Goal: Use online tool/utility

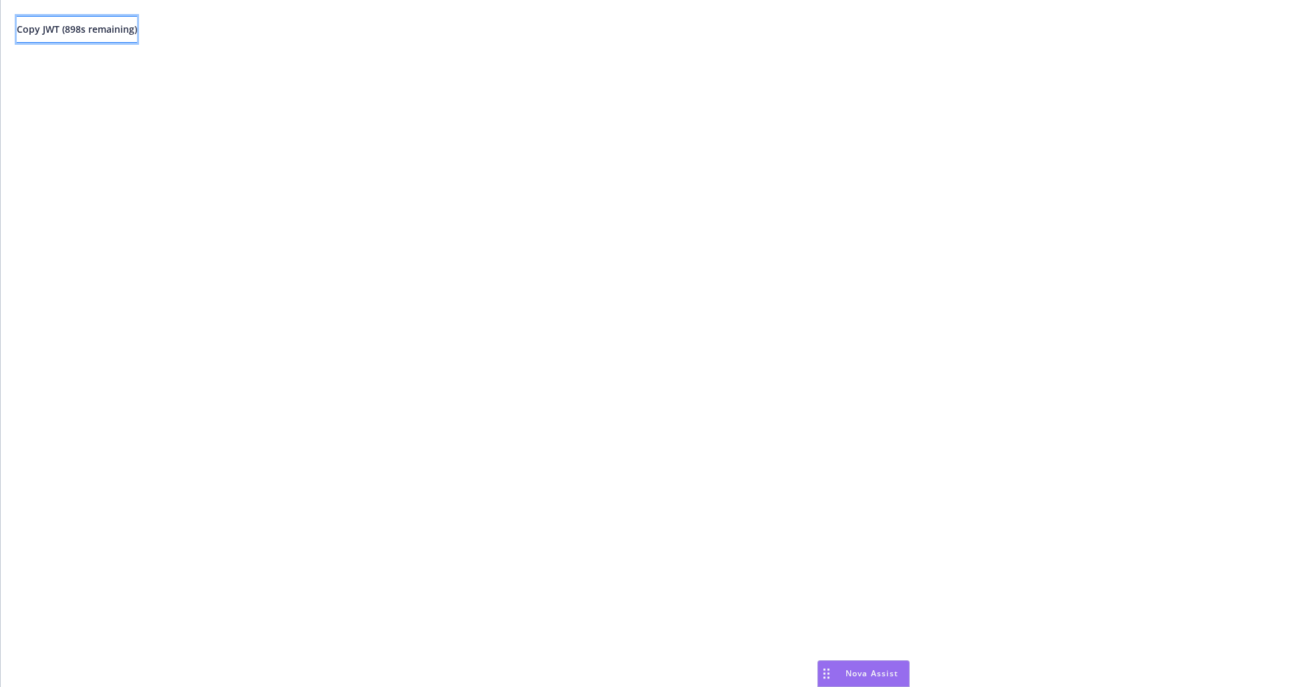
click at [109, 35] on span "Copy JWT ( 898 s remaining)" at bounding box center [77, 29] width 120 height 13
